Goal: Task Accomplishment & Management: Use online tool/utility

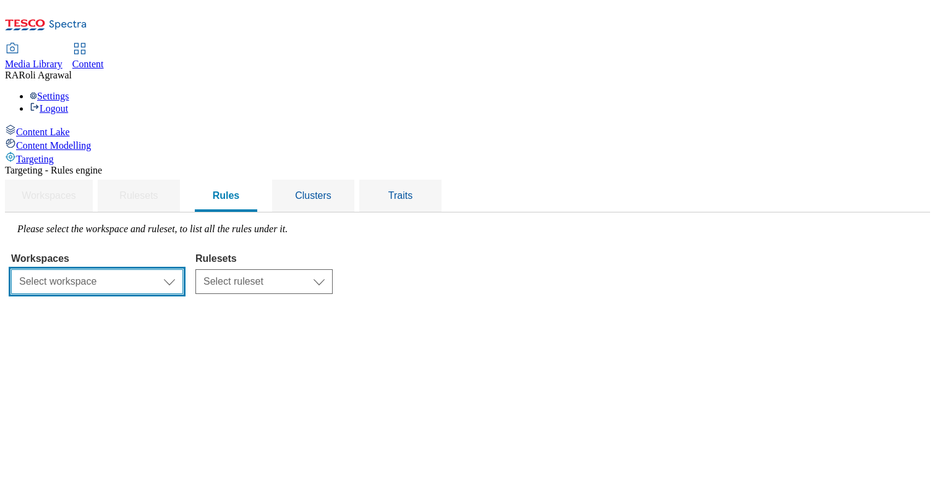
click at [183, 270] on select "Select workspace Content" at bounding box center [97, 282] width 172 height 25
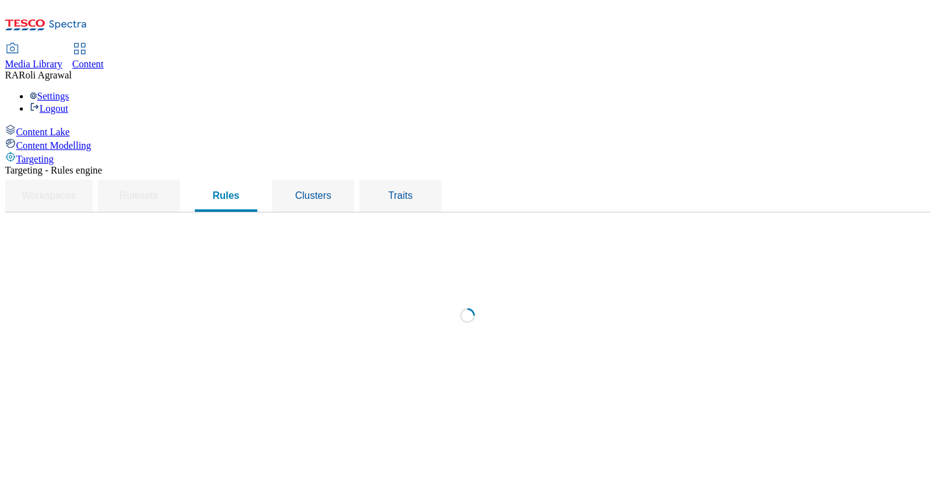
select select "f510054f-adaa-4692-b570-80fa3897127a"
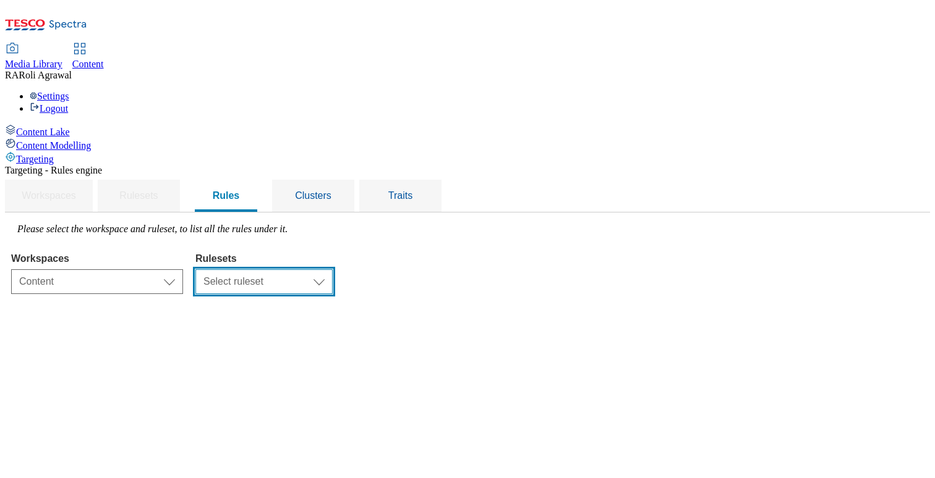
click at [333, 270] on select "Select ruleset ROI UK" at bounding box center [263, 282] width 137 height 25
select select "7f9e739d-6abb-424f-b94f-4b375a3fe6e0"
click at [333, 270] on select "Select ruleset ROI UK" at bounding box center [263, 282] width 137 height 25
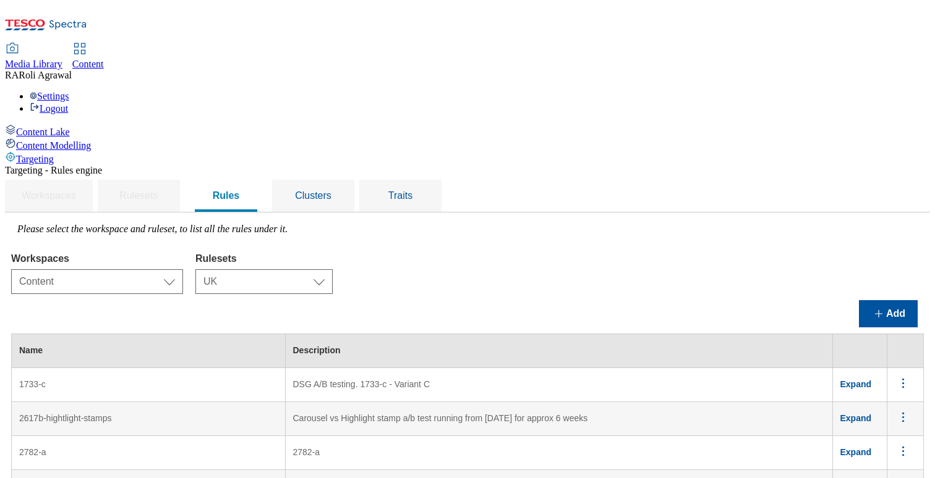
scroll to position [5471, 0]
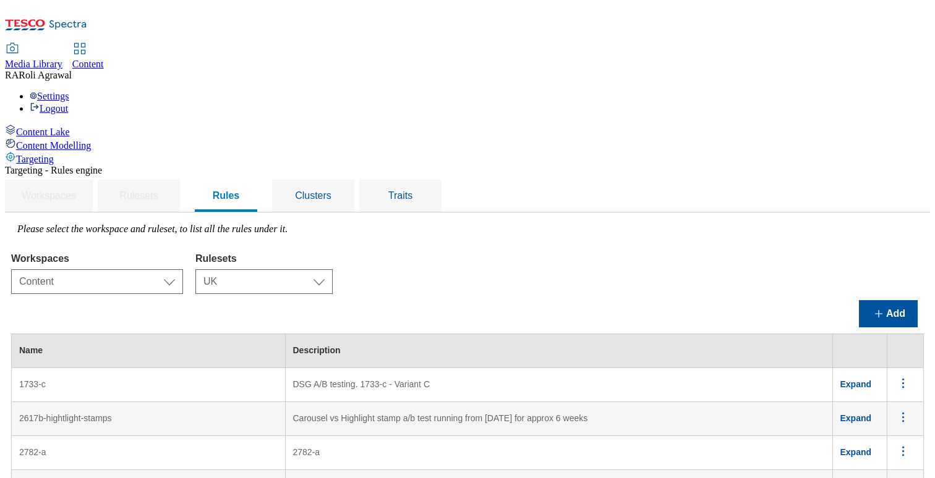
scroll to position [0, 0]
drag, startPoint x: 206, startPoint y: 294, endPoint x: 172, endPoint y: 294, distance: 34.0
click at [172, 368] on td "1733-c" at bounding box center [149, 385] width 274 height 34
copy td "1733-c"
click at [896, 300] on button "Add" at bounding box center [888, 313] width 59 height 27
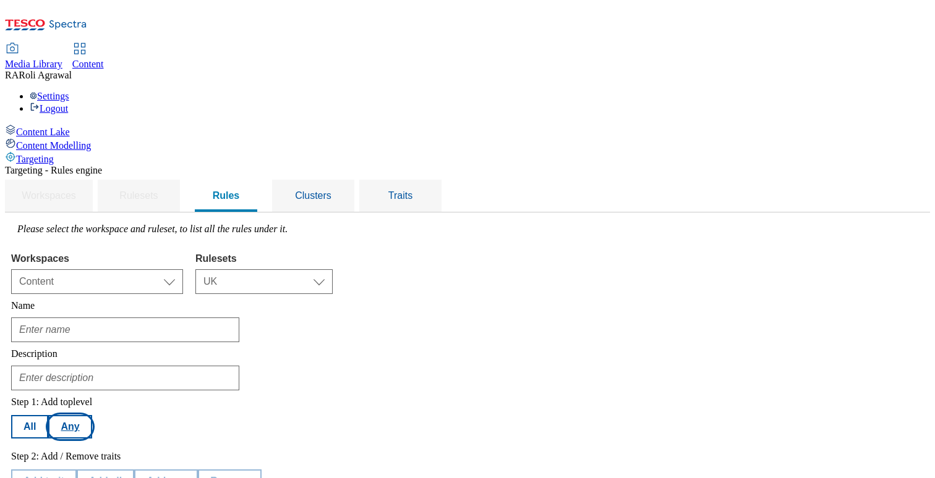
click at [91, 415] on button "Any" at bounding box center [69, 426] width 43 height 23
click at [77, 470] on button "Add trait" at bounding box center [44, 481] width 66 height 23
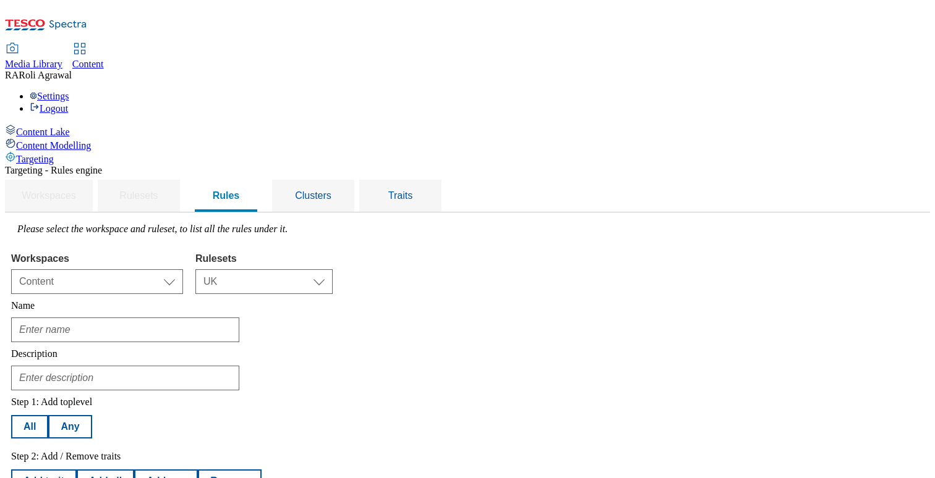
select select "locationCluster"
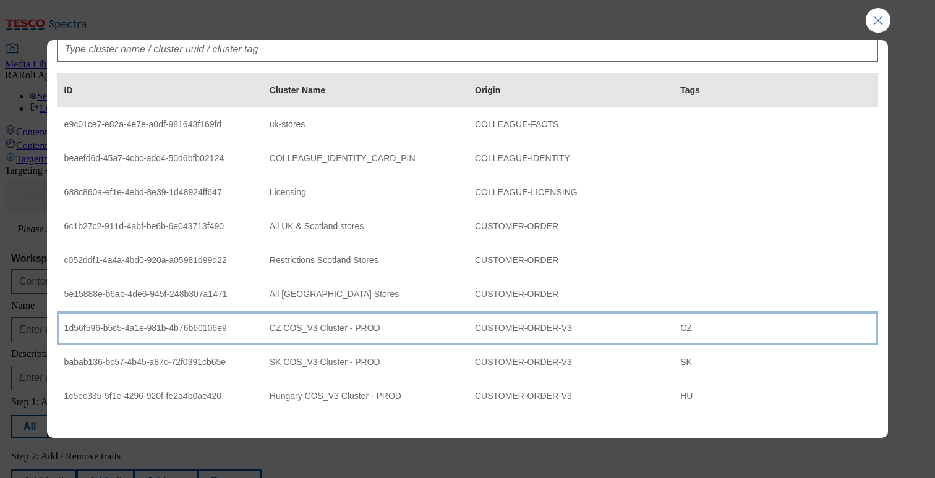
scroll to position [0, 0]
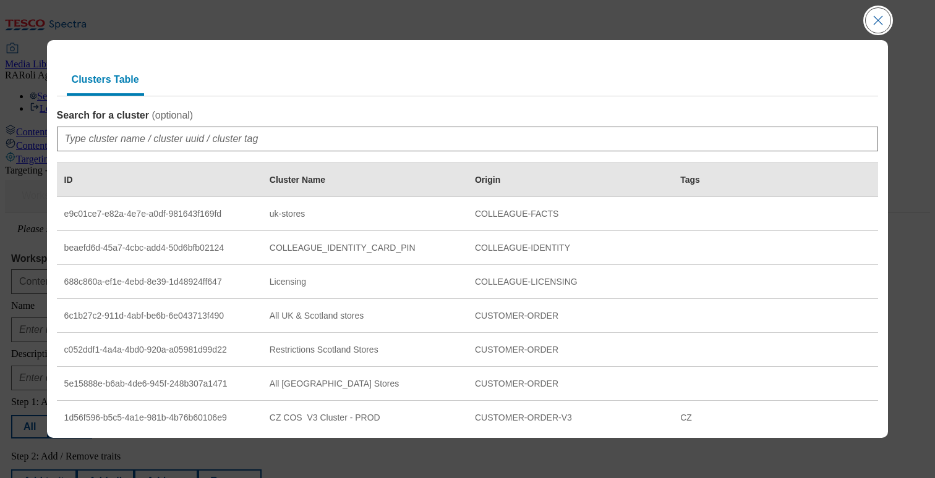
click at [874, 23] on button "Close Modal" at bounding box center [877, 20] width 25 height 25
